Goal: Task Accomplishment & Management: Manage account settings

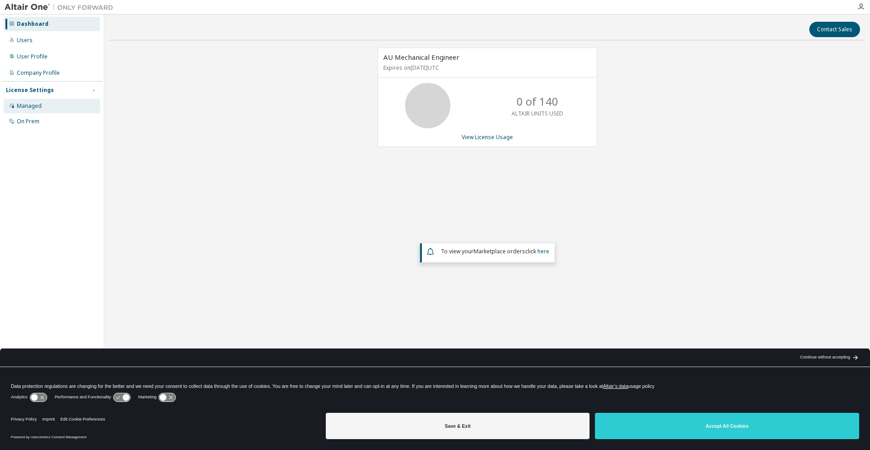
click at [34, 103] on div "Managed" at bounding box center [29, 105] width 25 height 7
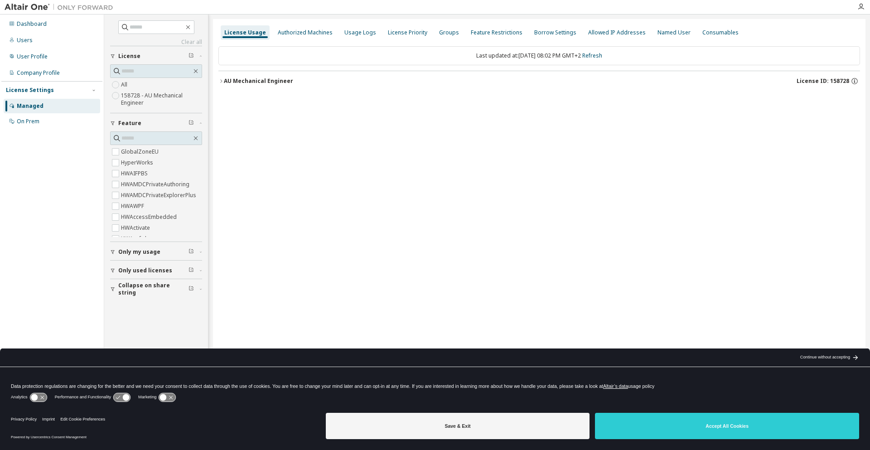
click at [220, 80] on icon "button" at bounding box center [220, 80] width 5 height 5
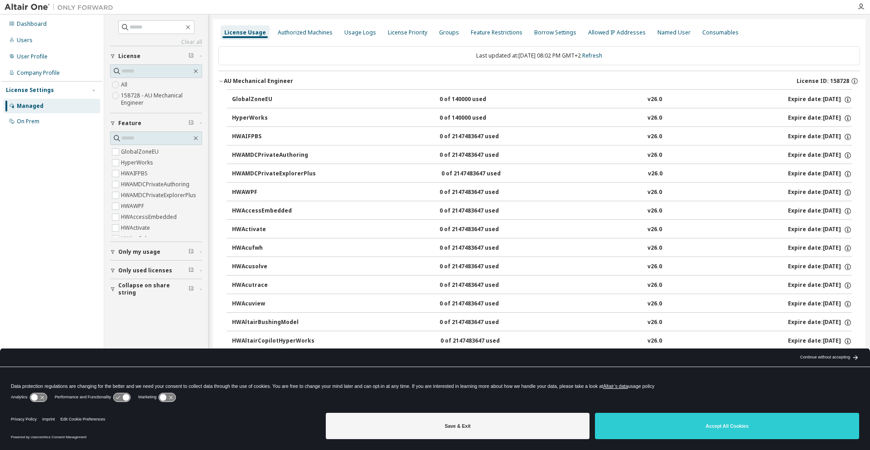
click at [220, 80] on icon "button" at bounding box center [220, 80] width 5 height 5
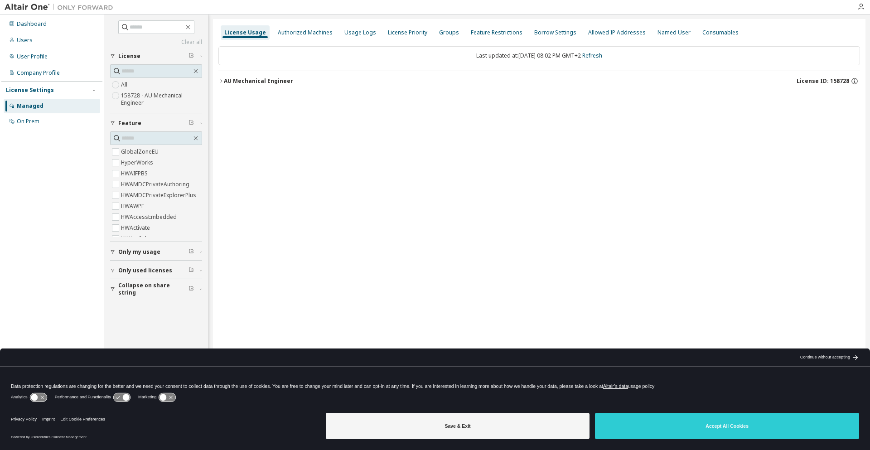
click at [220, 80] on icon "button" at bounding box center [220, 80] width 5 height 5
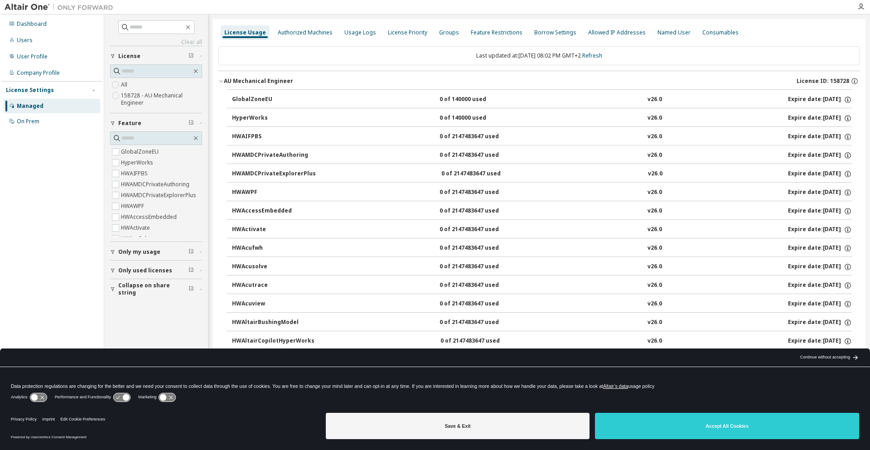
click at [220, 80] on icon "button" at bounding box center [220, 80] width 5 height 5
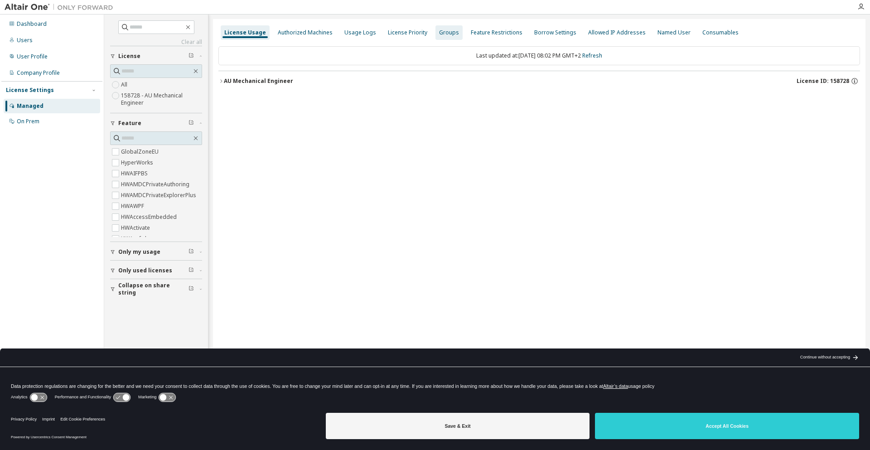
click at [444, 34] on div "Groups" at bounding box center [449, 32] width 20 height 7
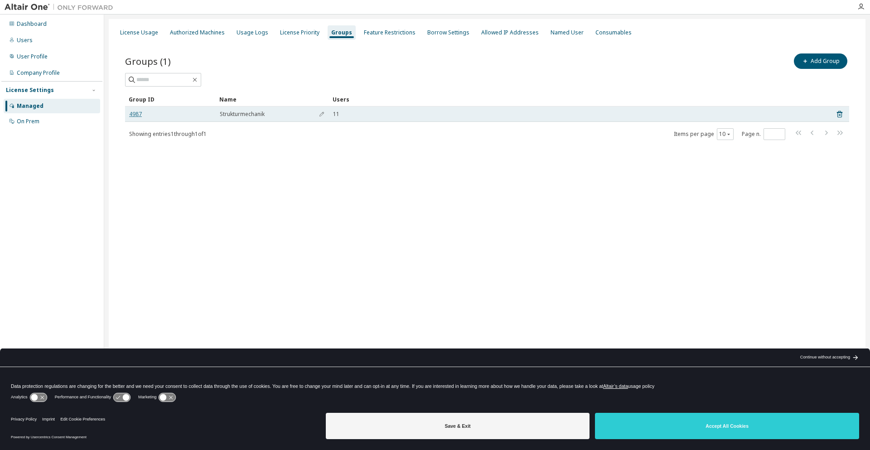
click at [135, 114] on link "4987" at bounding box center [135, 114] width 13 height 7
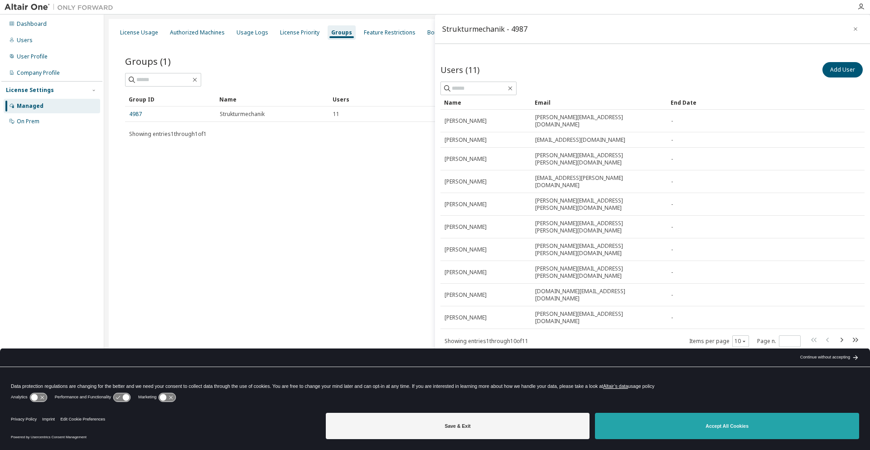
click at [742, 425] on button "Accept All Cookies" at bounding box center [727, 426] width 264 height 26
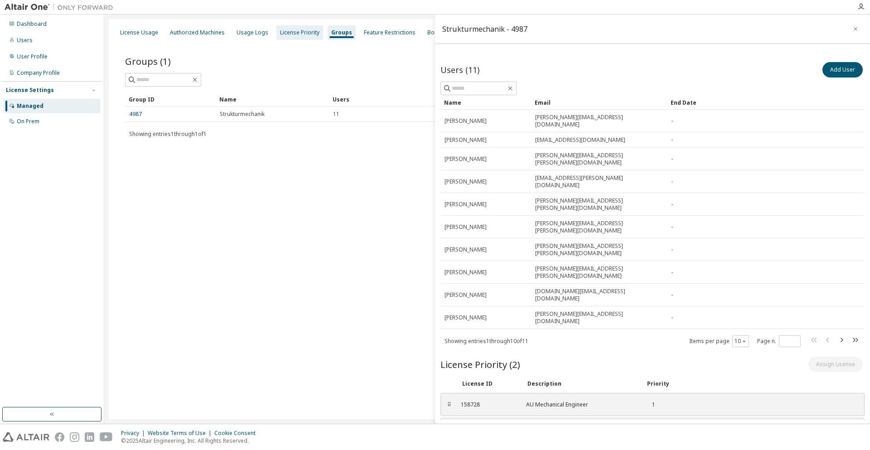
click at [307, 33] on div "License Priority" at bounding box center [299, 32] width 39 height 7
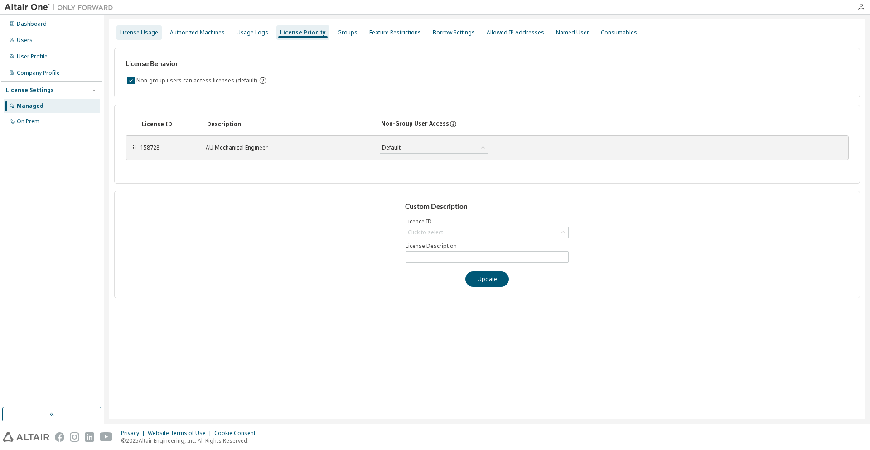
click at [139, 34] on div "License Usage" at bounding box center [139, 32] width 38 height 7
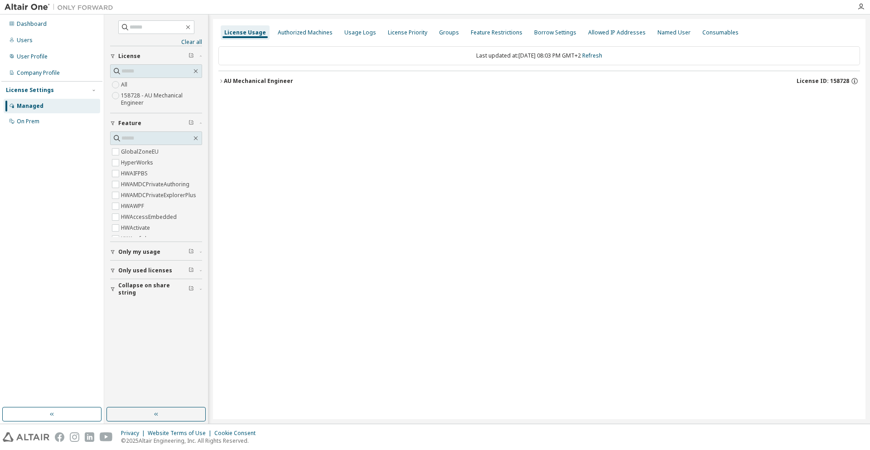
click at [221, 82] on icon "button" at bounding box center [220, 80] width 5 height 5
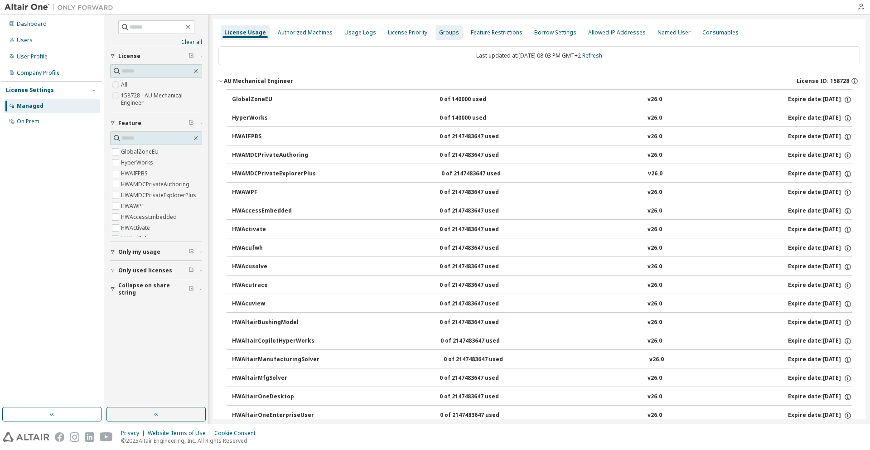
click at [442, 34] on div "Groups" at bounding box center [449, 32] width 20 height 7
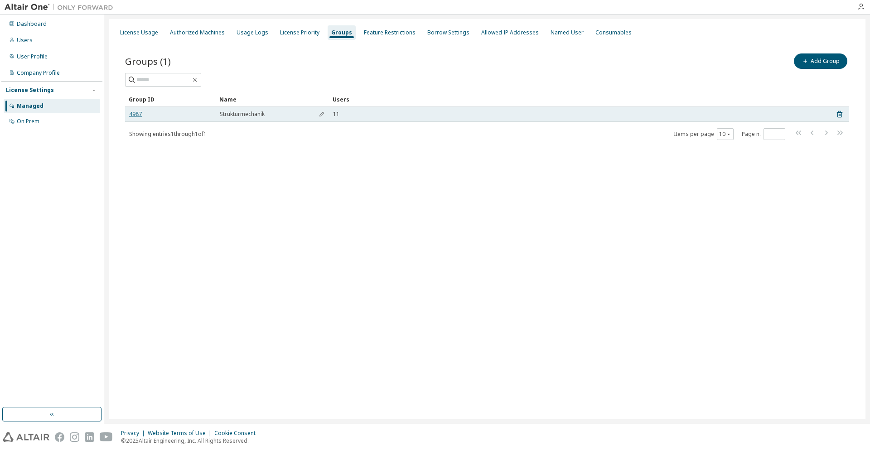
click at [135, 112] on link "4987" at bounding box center [135, 114] width 13 height 7
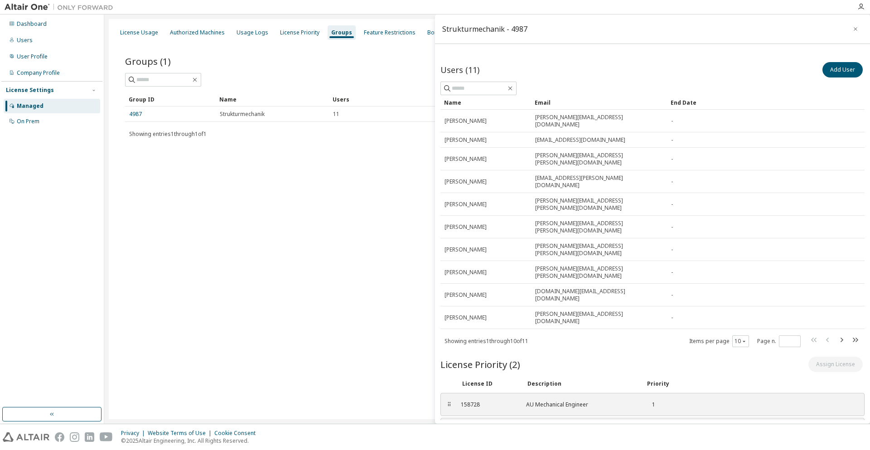
drag, startPoint x: 448, startPoint y: 339, endPoint x: 345, endPoint y: 290, distance: 113.7
click at [345, 290] on main "Strukturmechanik - 4987 Users (11) Add User Clear Load Save Save As Field Opera…" at bounding box center [487, 218] width 766 height 409
click at [449, 401] on div "⠿" at bounding box center [448, 404] width 5 height 7
click at [283, 33] on div "License Priority" at bounding box center [299, 32] width 39 height 7
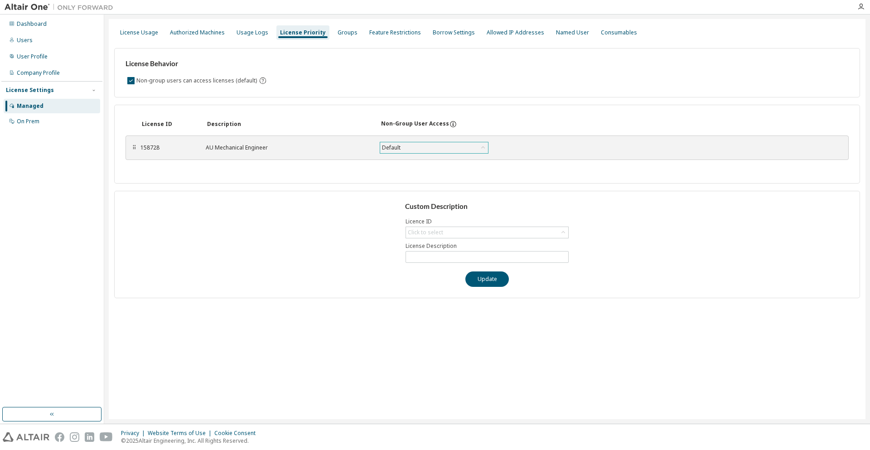
click at [483, 146] on icon at bounding box center [482, 147] width 9 height 9
click at [341, 35] on div "Groups" at bounding box center [348, 32] width 20 height 7
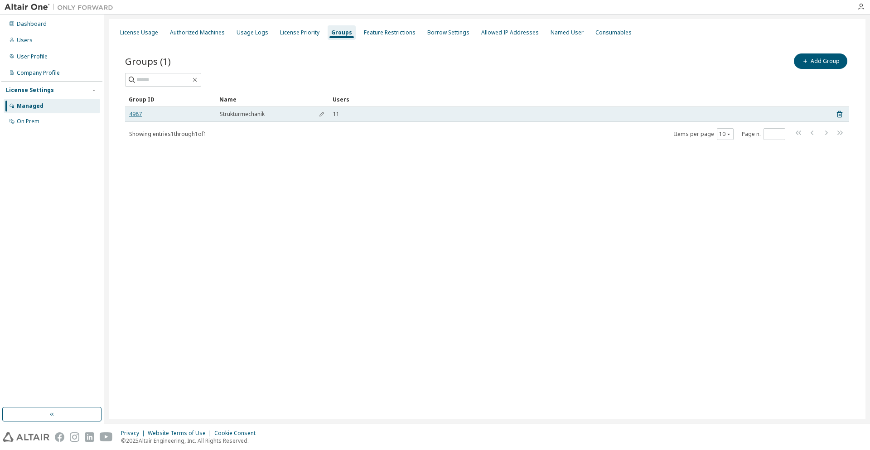
click at [134, 111] on link "4987" at bounding box center [135, 114] width 13 height 7
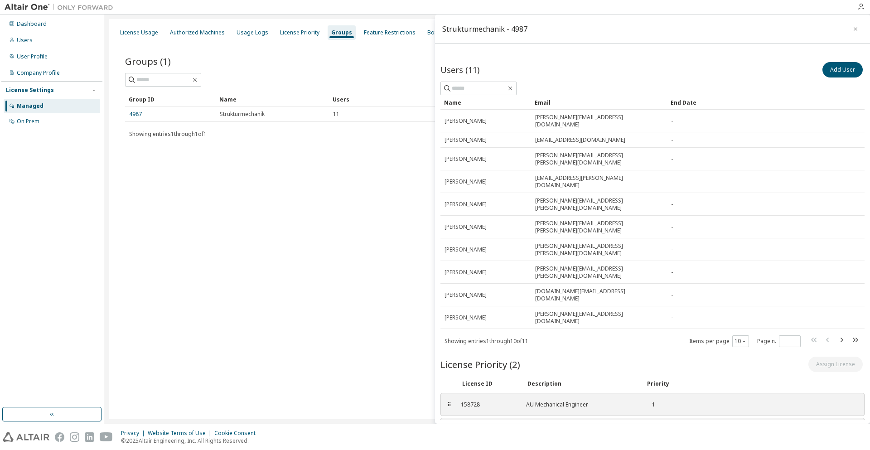
click at [863, 2] on div at bounding box center [861, 7] width 18 height 14
click at [862, 4] on icon "button" at bounding box center [860, 6] width 7 height 7
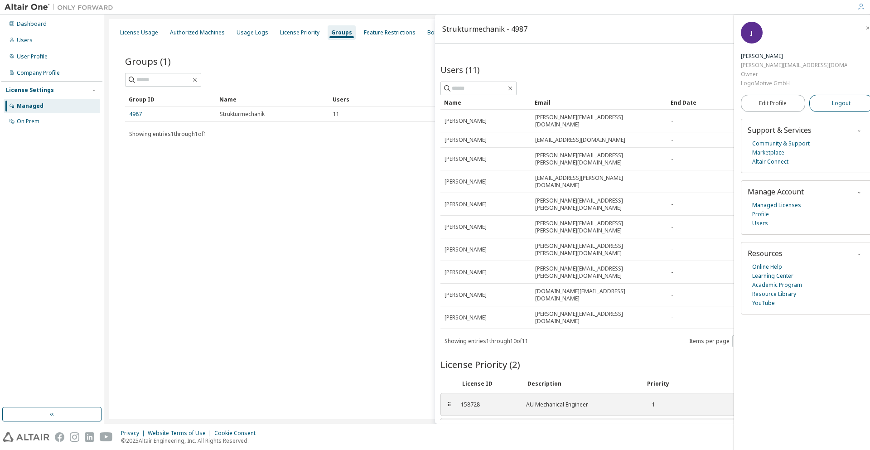
click at [832, 99] on span "Logout" at bounding box center [841, 103] width 19 height 9
